Goal: Complete application form

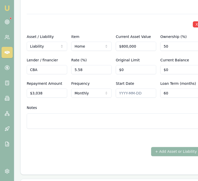
scroll to position [1931, 0]
type input "3038"
drag, startPoint x: 47, startPoint y: 83, endPoint x: 29, endPoint y: 81, distance: 17.7
click at [29, 89] on input "3038" at bounding box center [47, 93] width 40 height 9
click at [38, 89] on input "Repayment Amount" at bounding box center [47, 93] width 40 height 9
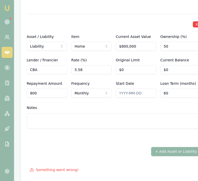
type input "$800"
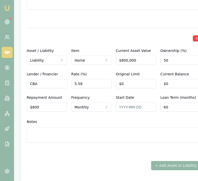
scroll to position [1917, 0]
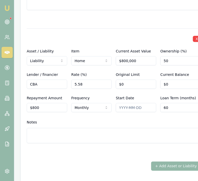
type input "0"
click at [162, 80] on input "0" at bounding box center [180, 84] width 40 height 9
type input "$20,000,000"
click at [150, 99] on div "Repayment Amount $800 Frequency Monthly Weekly Fortnightly Monthly Quarterly An…" at bounding box center [114, 103] width 174 height 17
click at [179, 80] on input "20000000" at bounding box center [180, 84] width 40 height 9
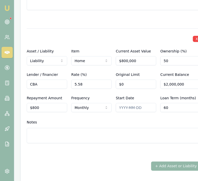
click at [140, 128] on textarea at bounding box center [114, 135] width 174 height 15
click at [175, 80] on input "2000000" at bounding box center [180, 84] width 40 height 9
type input "$200,000"
click at [152, 128] on textarea at bounding box center [114, 135] width 174 height 15
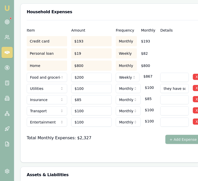
scroll to position [1323, 0]
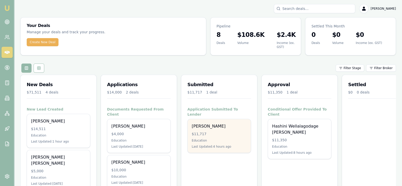
click at [226, 132] on div "$11,717" at bounding box center [219, 134] width 55 height 5
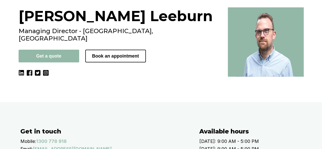
scroll to position [40, 0]
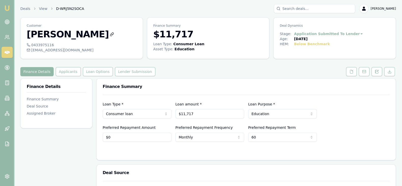
drag, startPoint x: 25, startPoint y: 35, endPoint x: 83, endPoint y: 36, distance: 58.8
click at [83, 36] on div "Customer [PERSON_NAME]" at bounding box center [82, 30] width 122 height 25
copy h3 "[PERSON_NAME]"
